Goal: Find specific page/section: Find specific page/section

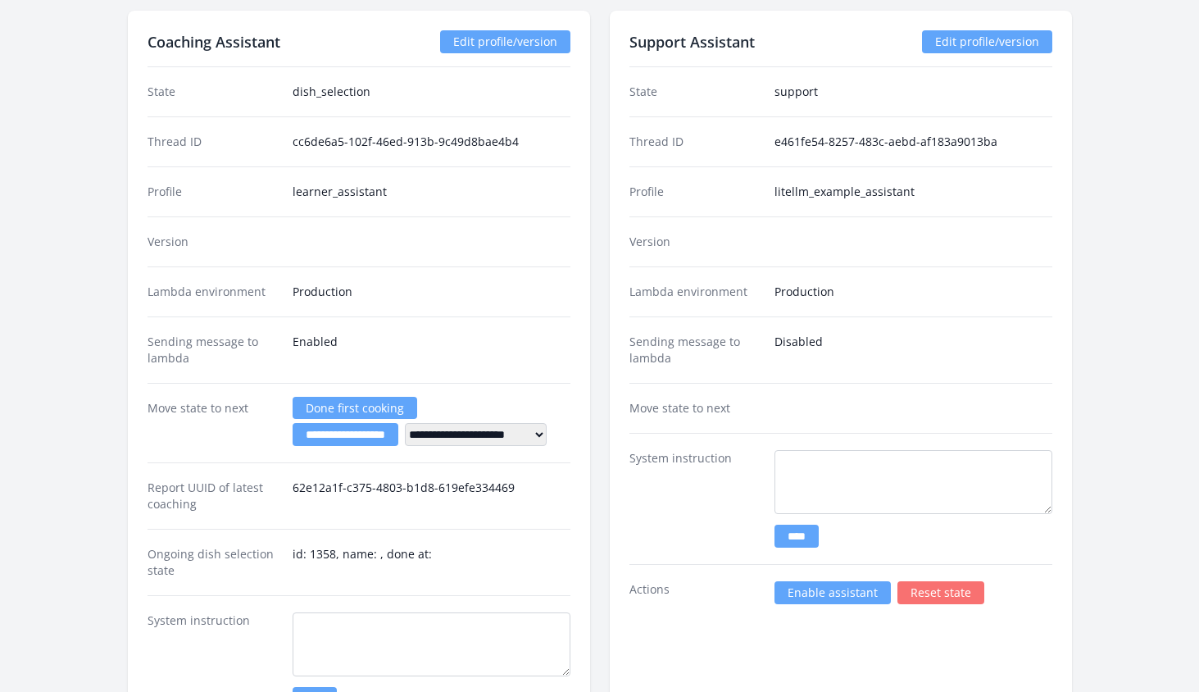
scroll to position [2628, 0]
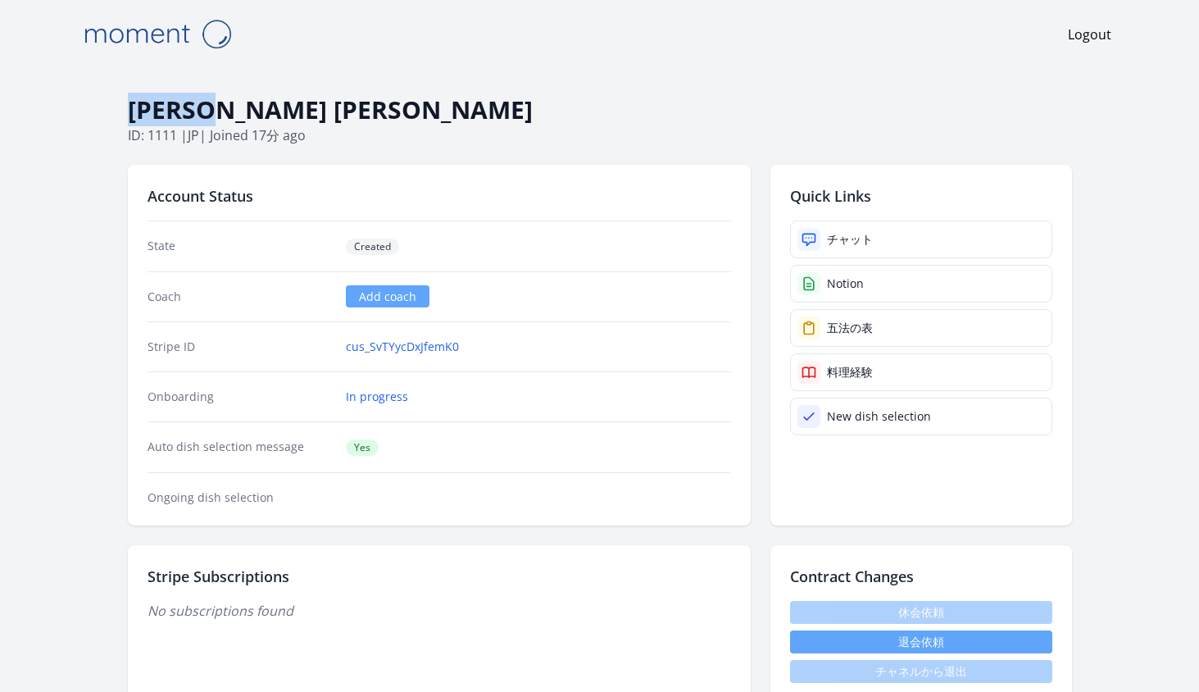
drag, startPoint x: 258, startPoint y: 104, endPoint x: 135, endPoint y: 100, distance: 123.0
click at [135, 100] on h1 "[PERSON_NAME] [PERSON_NAME]" at bounding box center [600, 109] width 944 height 31
copy h1 "[PERSON_NAME] [PERSON_NAME]"
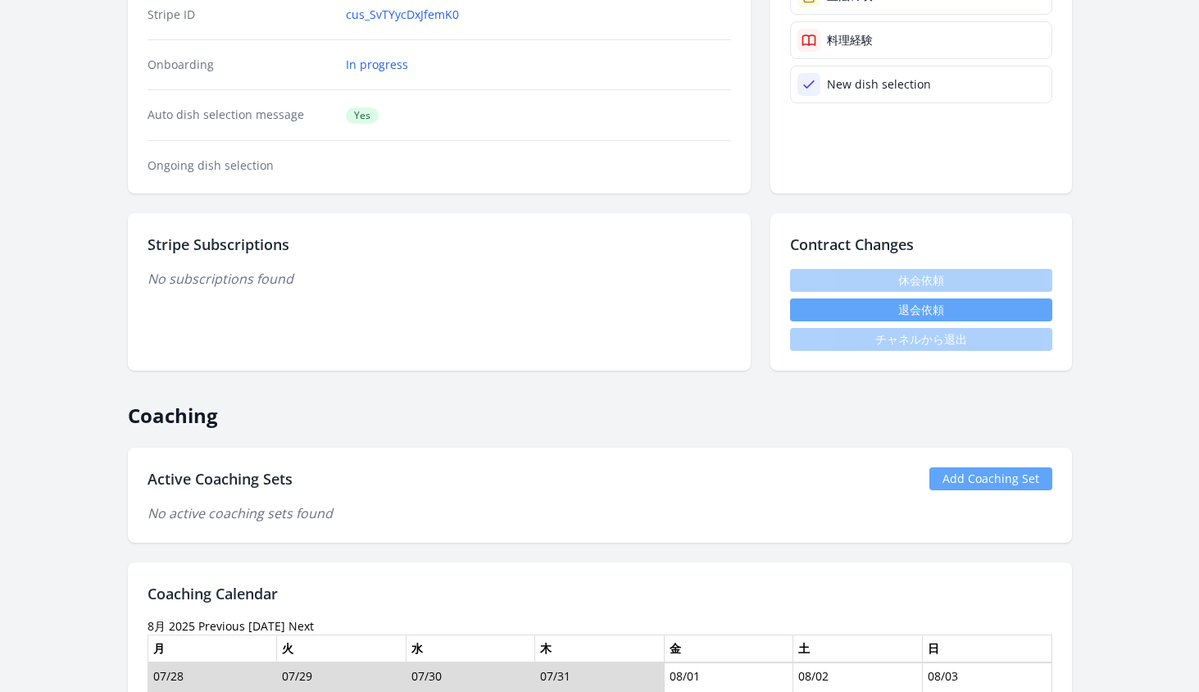
scroll to position [397, 0]
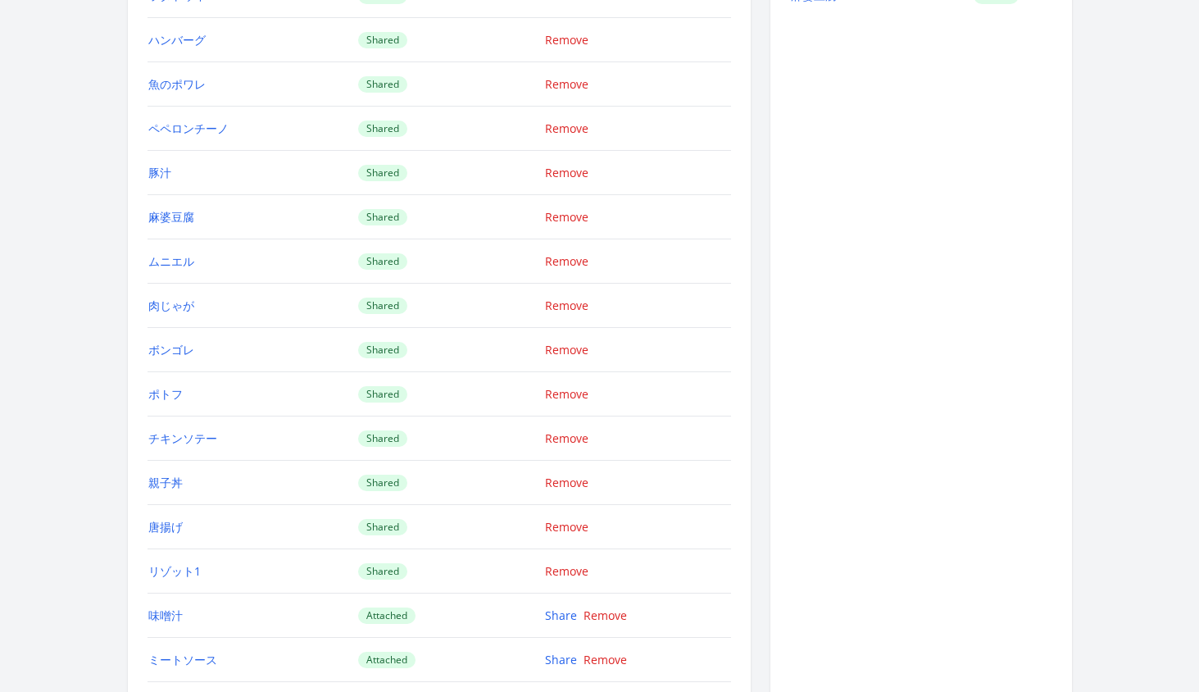
scroll to position [2105, 0]
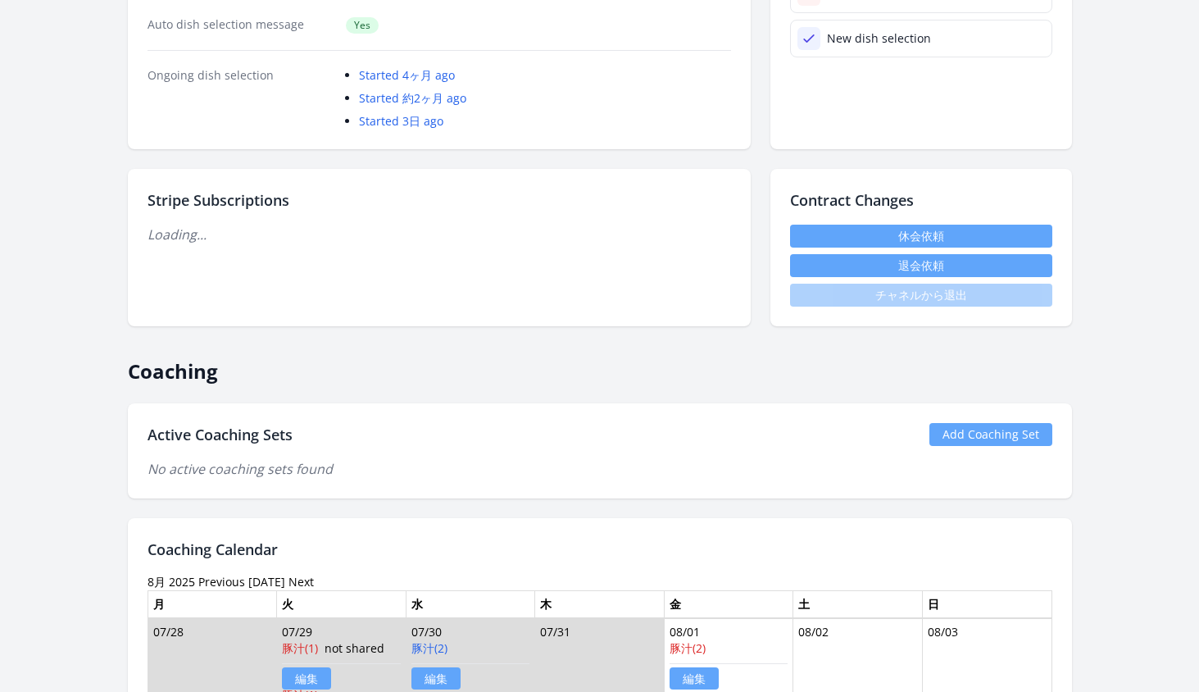
scroll to position [429, 0]
